Goal: Check status

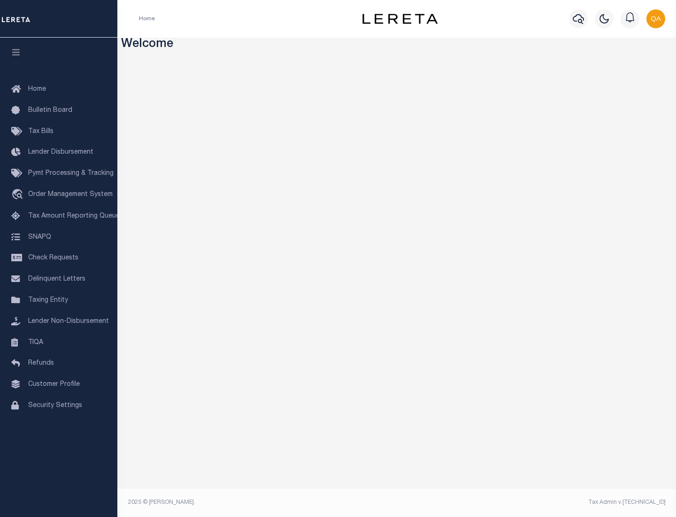
click at [59, 258] on span "Check Requests" at bounding box center [53, 258] width 50 height 7
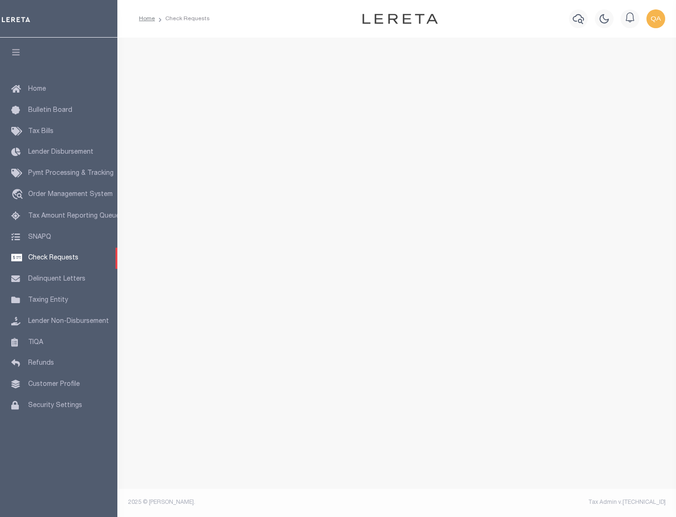
select select "50"
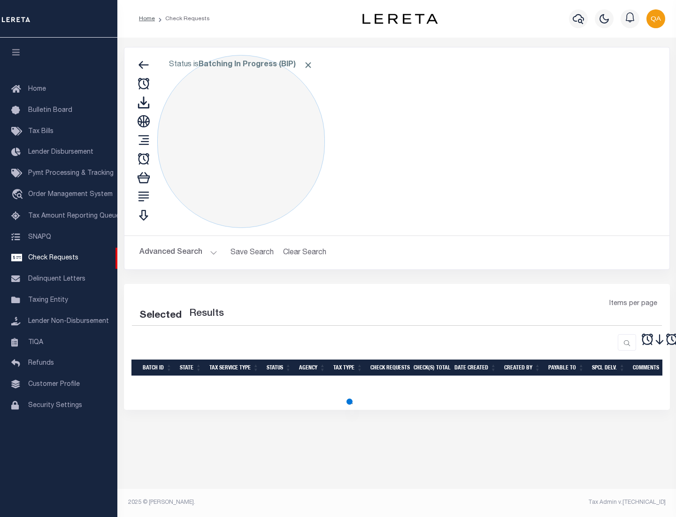
select select "50"
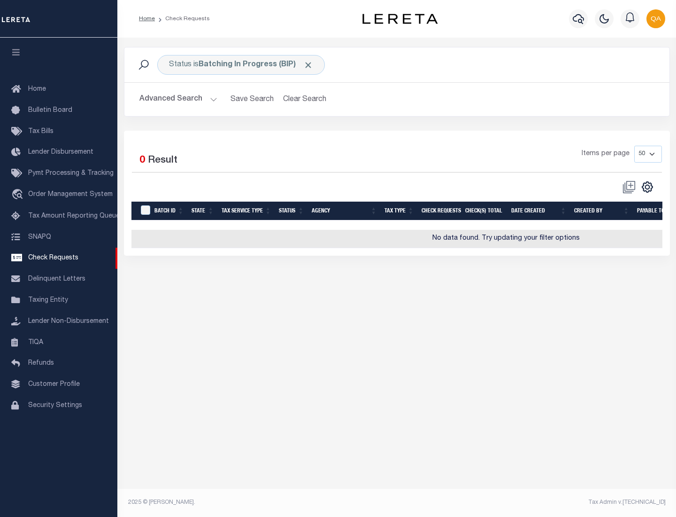
click at [309, 65] on span "Click to Remove" at bounding box center [308, 65] width 10 height 10
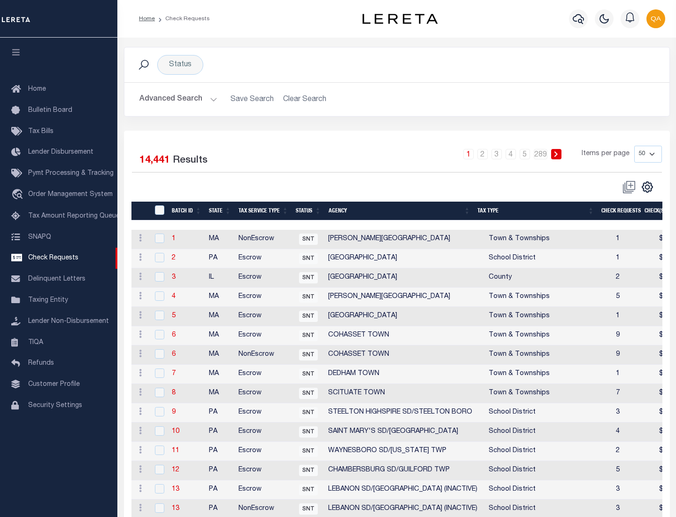
scroll to position [453, 0]
